Goal: Information Seeking & Learning: Understand process/instructions

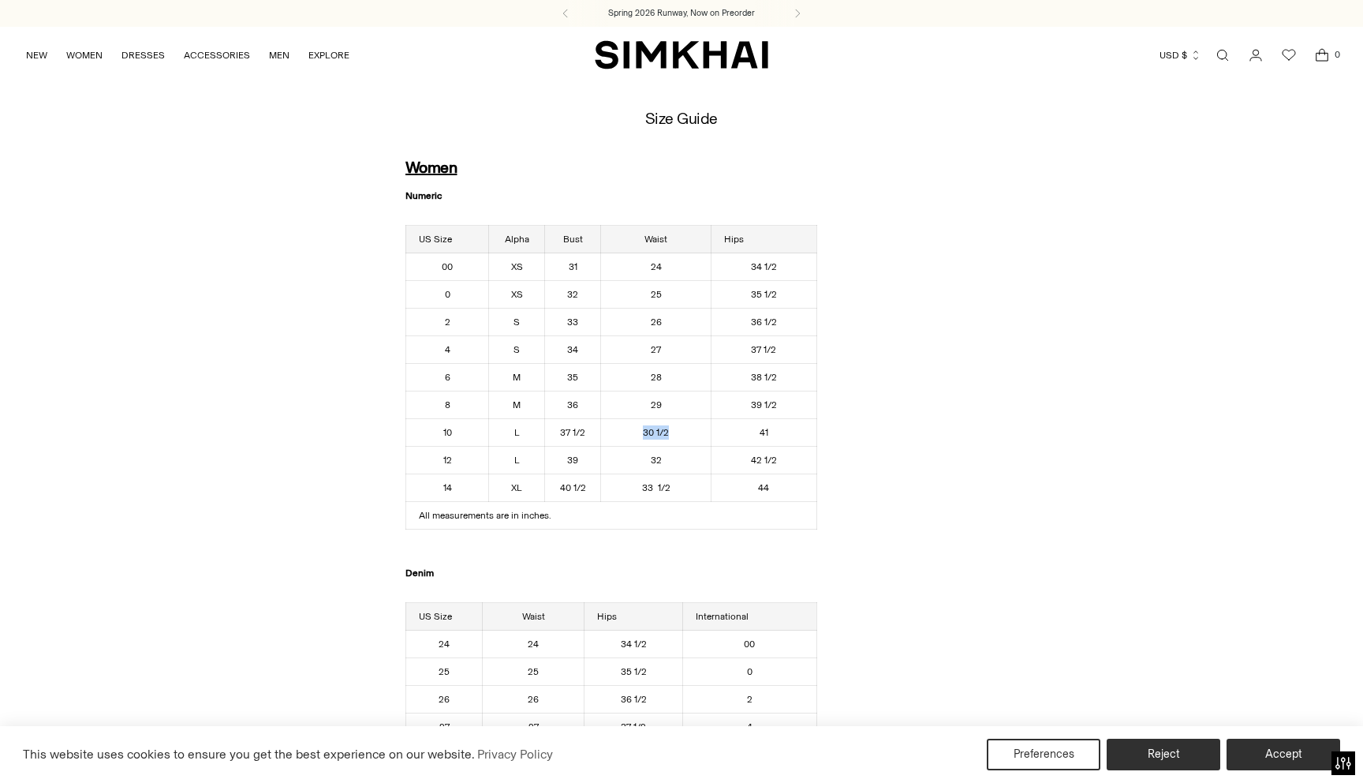
drag, startPoint x: 649, startPoint y: 434, endPoint x: 690, endPoint y: 434, distance: 41.0
click at [690, 434] on td "30 1/2" at bounding box center [656, 433] width 110 height 28
drag, startPoint x: 684, startPoint y: 455, endPoint x: 588, endPoint y: 450, distance: 96.4
click at [588, 450] on tr "12 L 39 32 42 1/2" at bounding box center [610, 461] width 411 height 28
click at [588, 450] on td "39" at bounding box center [573, 461] width 56 height 28
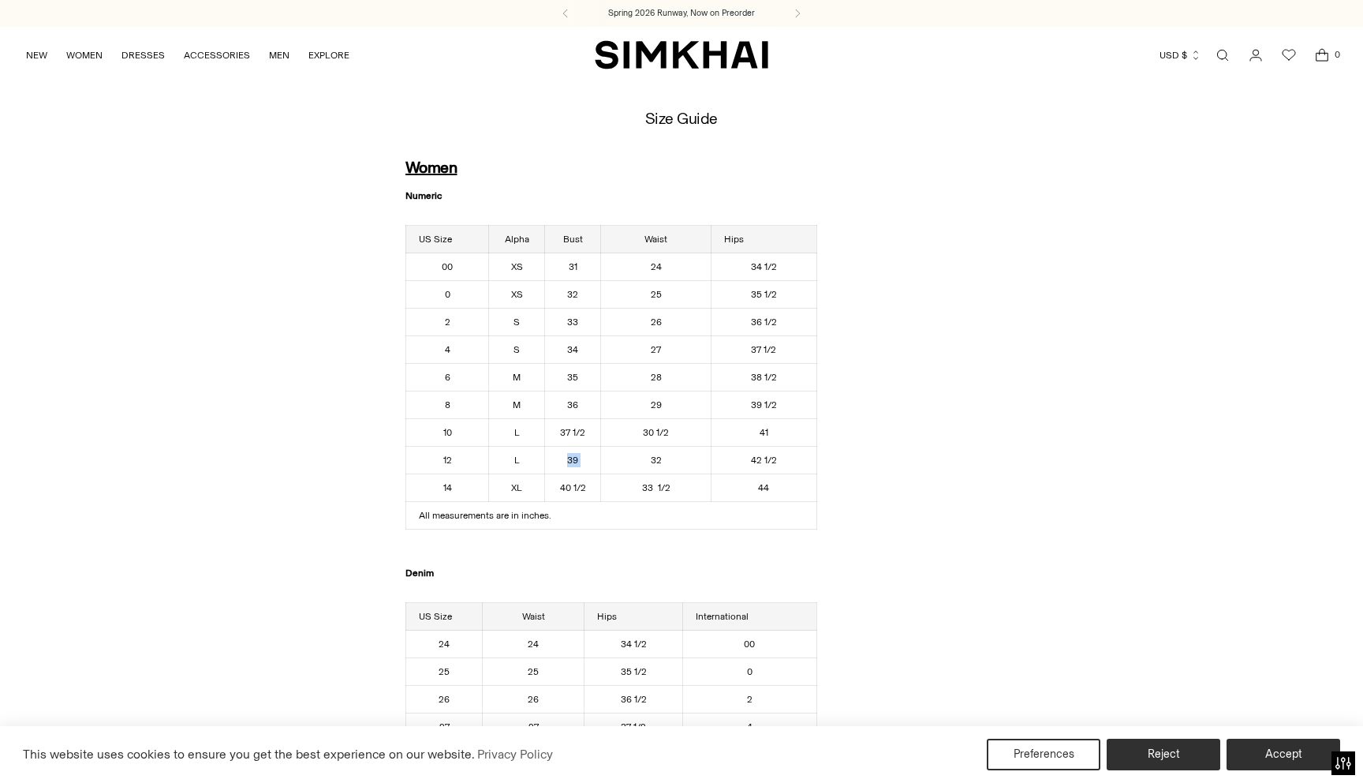
drag, startPoint x: 532, startPoint y: 465, endPoint x: 623, endPoint y: 454, distance: 92.2
click at [627, 463] on tr "12 L 39 32 42 1/2" at bounding box center [610, 461] width 411 height 28
click at [568, 485] on td "40 1/2" at bounding box center [573, 488] width 56 height 28
click at [756, 478] on td "44" at bounding box center [764, 488] width 106 height 28
